Goal: Task Accomplishment & Management: Use online tool/utility

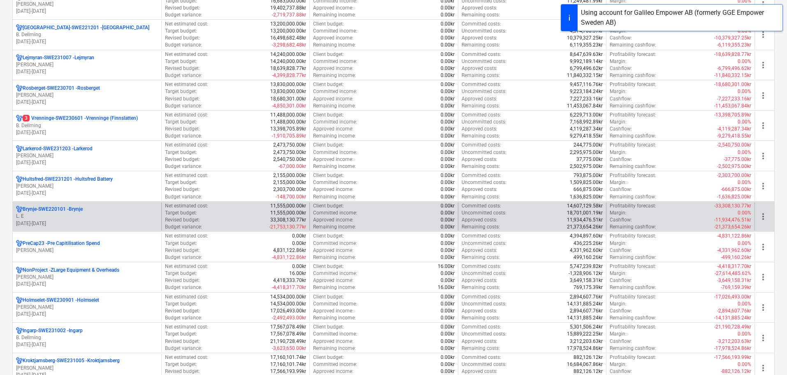
scroll to position [206, 0]
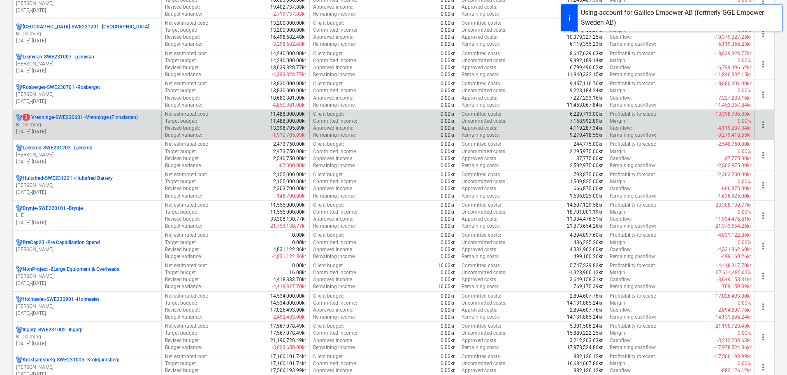
click at [86, 130] on p "[DATE] - [DATE]" at bounding box center [87, 131] width 142 height 7
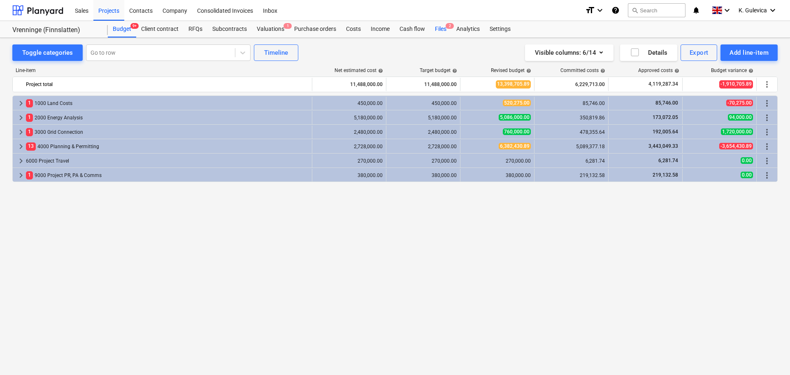
click at [442, 26] on div "Files 2" at bounding box center [440, 29] width 21 height 16
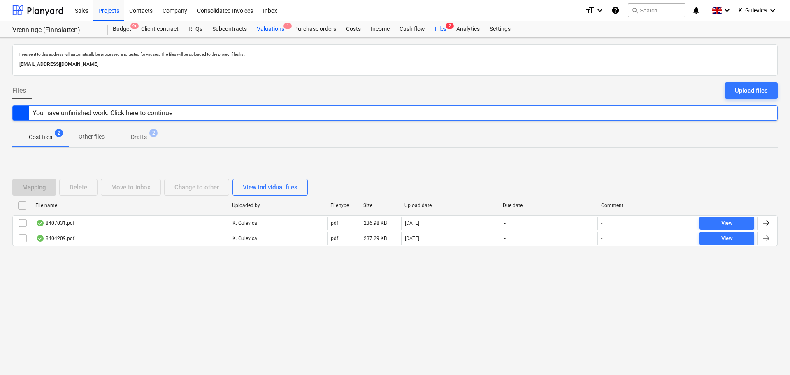
click at [261, 30] on div "Valuations 1" at bounding box center [270, 29] width 37 height 16
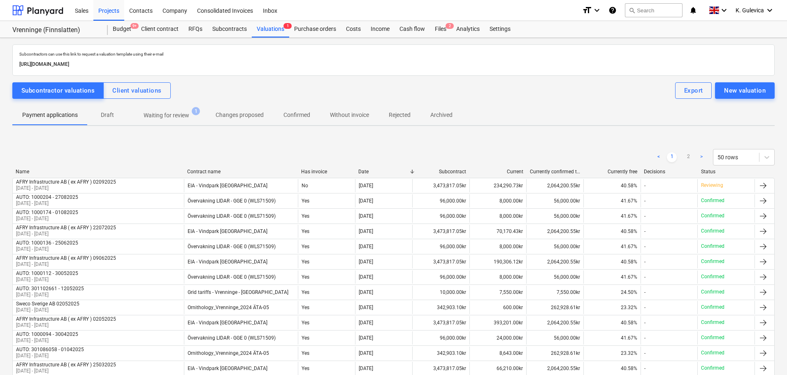
click at [148, 113] on p "Waiting for review" at bounding box center [167, 115] width 46 height 9
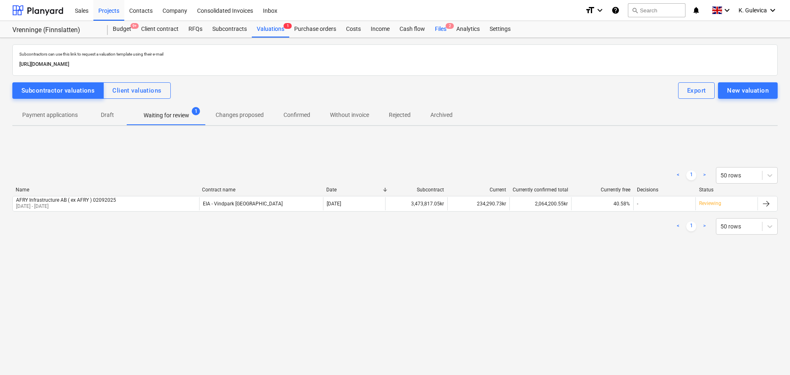
click at [446, 30] on div "Files 2" at bounding box center [440, 29] width 21 height 16
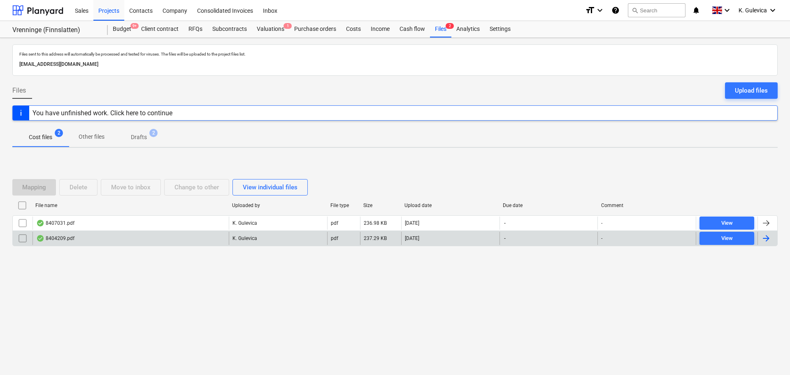
click at [67, 238] on div "8404209.pdf" at bounding box center [55, 238] width 38 height 7
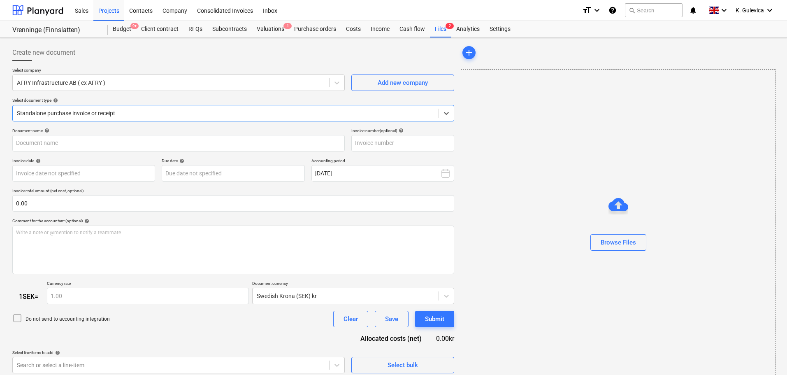
type input "8404209"
type input "[DATE]"
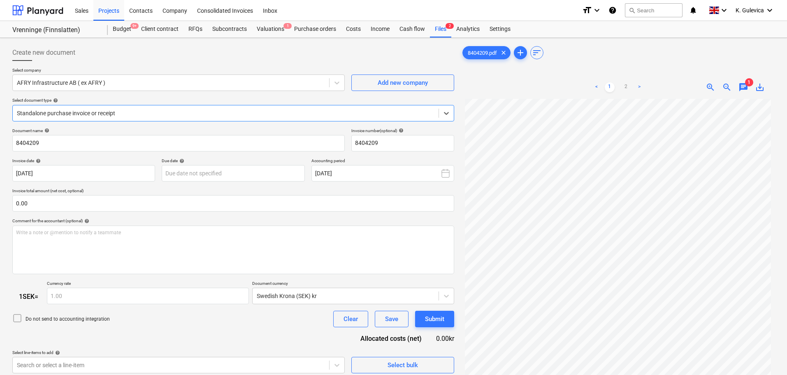
scroll to position [83, 0]
click at [624, 85] on link "2" at bounding box center [626, 87] width 10 height 10
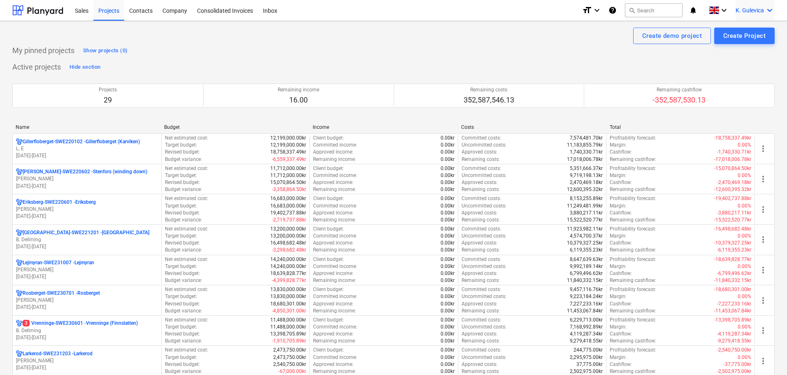
click at [767, 14] on icon "keyboard_arrow_down" at bounding box center [770, 10] width 10 height 10
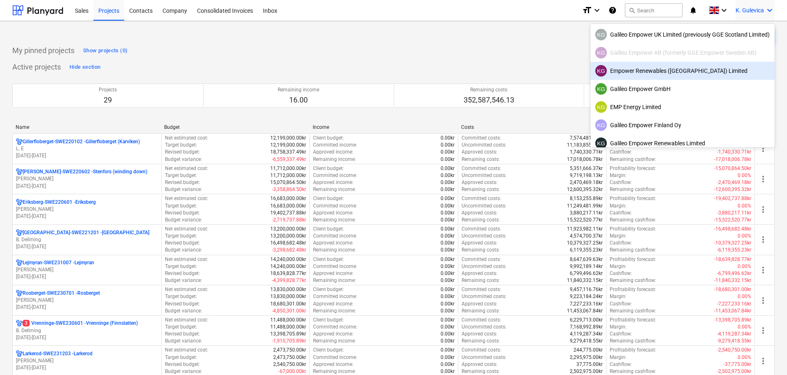
click at [658, 68] on div "KG Empower Renewables ([GEOGRAPHIC_DATA]) Limited" at bounding box center [682, 71] width 174 height 12
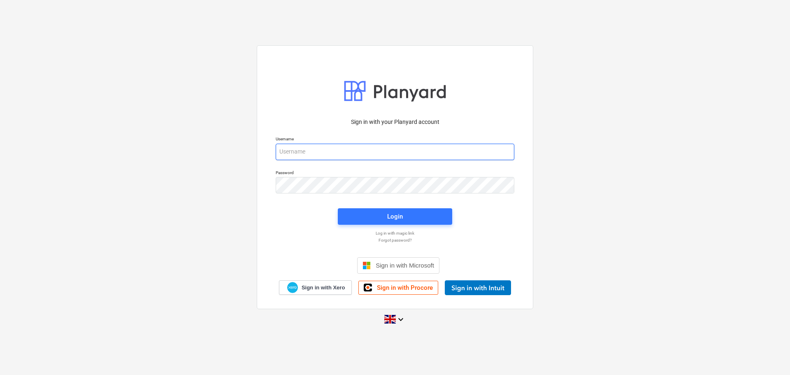
type input "[EMAIL_ADDRESS][DOMAIN_NAME]"
